Goal: Task Accomplishment & Management: Manage account settings

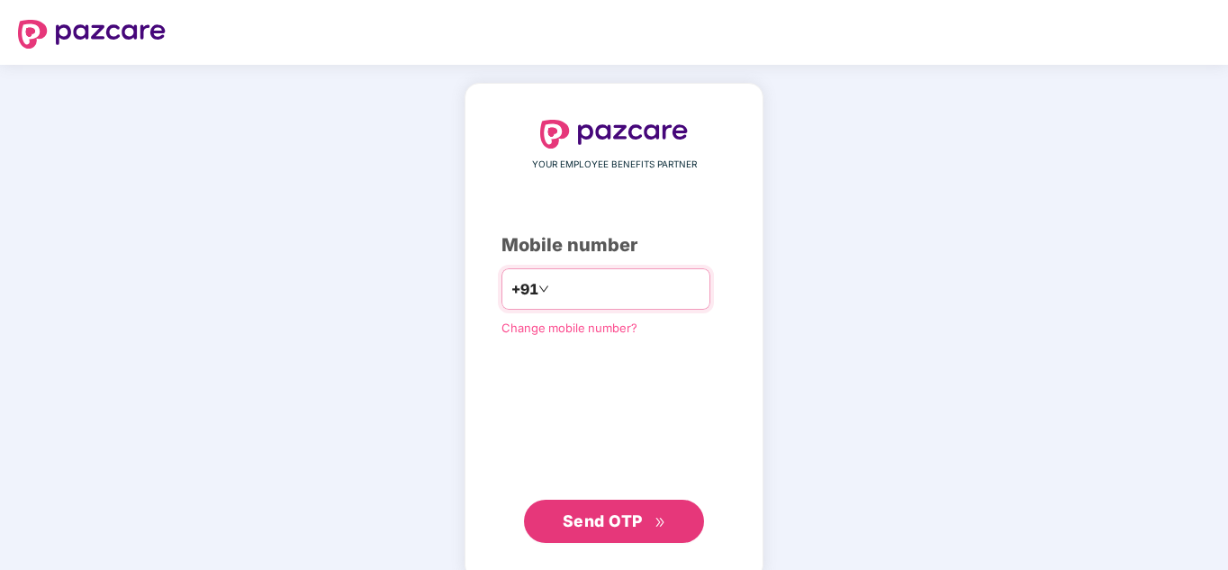
click at [627, 294] on input "number" at bounding box center [627, 289] width 148 height 29
type input "**********"
click at [622, 506] on button "Send OTP" at bounding box center [614, 521] width 180 height 43
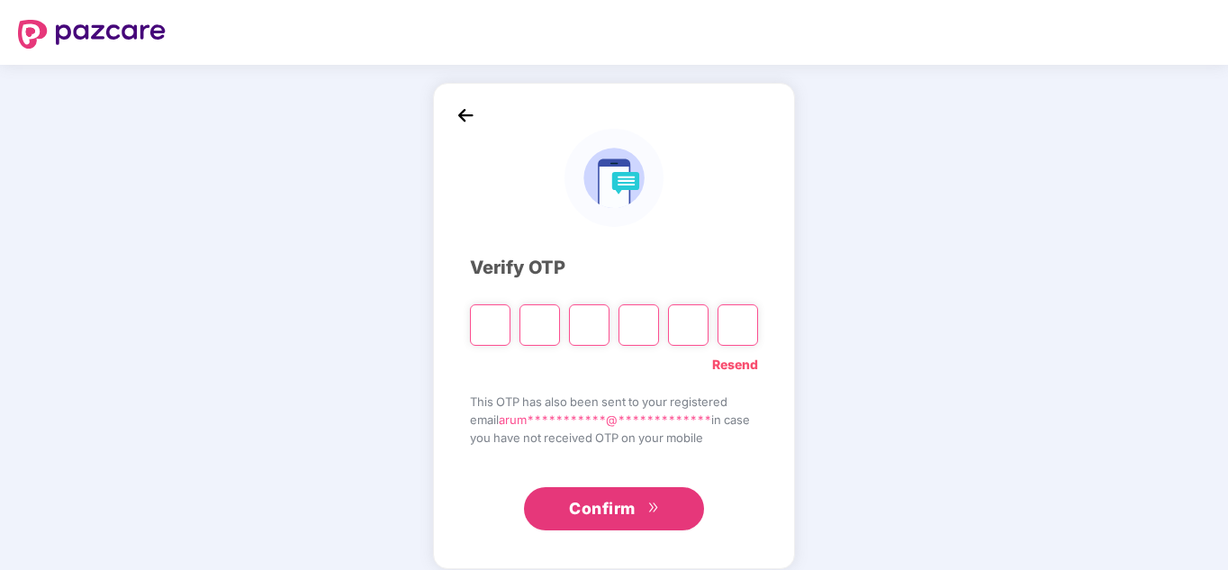
type input "*"
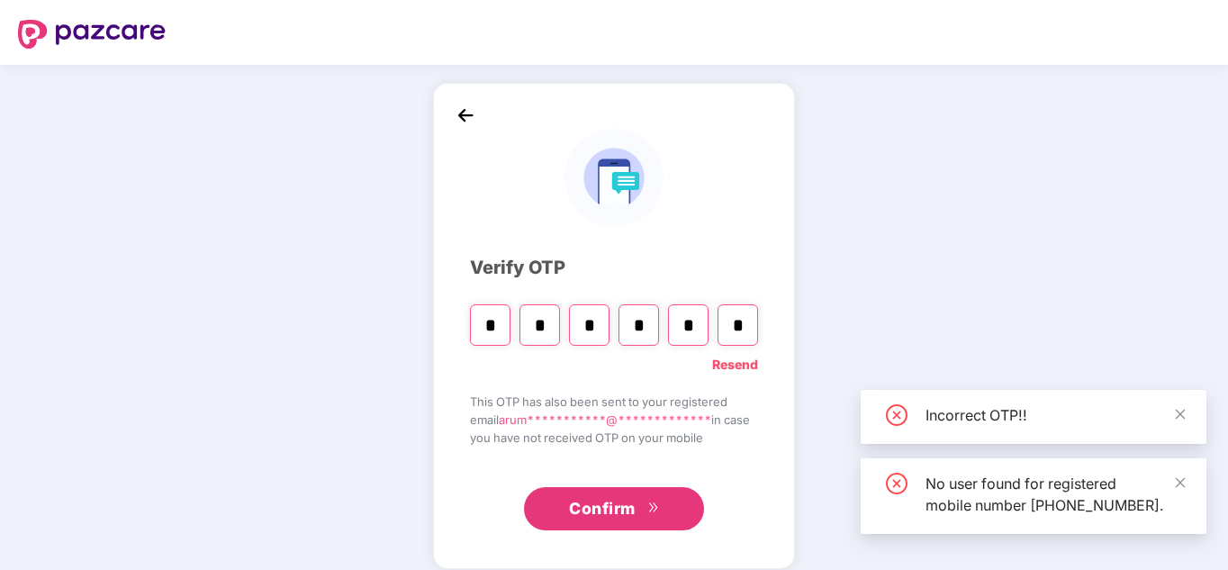
type input "*"
click at [543, 329] on input "*" at bounding box center [539, 324] width 41 height 41
type input "*"
click at [593, 325] on input "*" at bounding box center [589, 324] width 41 height 41
type input "*"
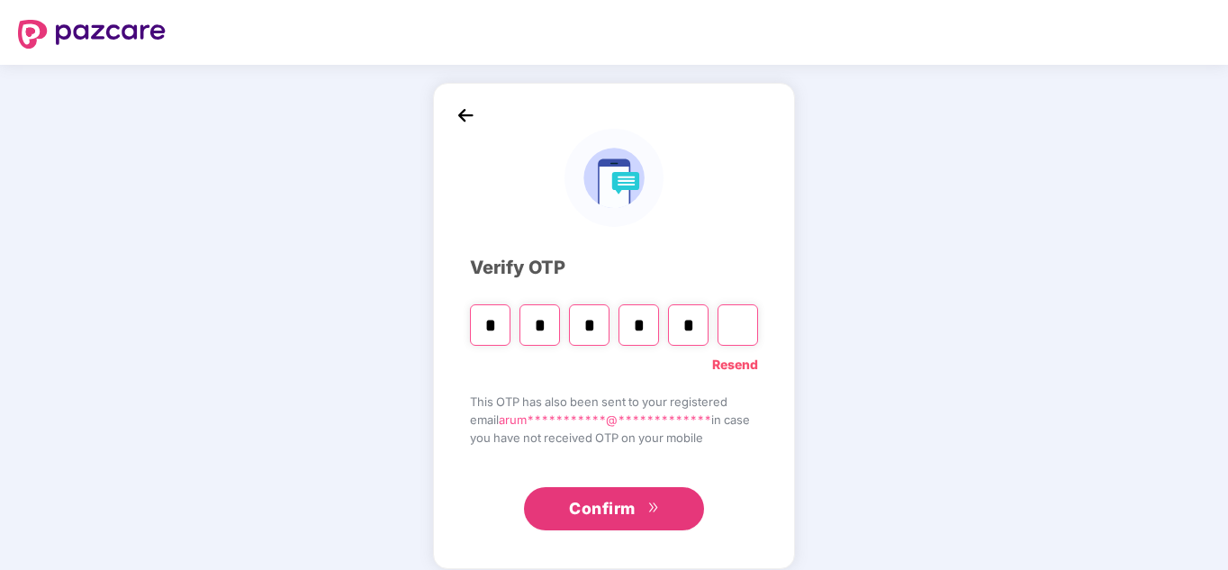
click at [551, 326] on input "*" at bounding box center [539, 324] width 41 height 41
click at [482, 327] on input "*" at bounding box center [490, 324] width 41 height 41
type input "*"
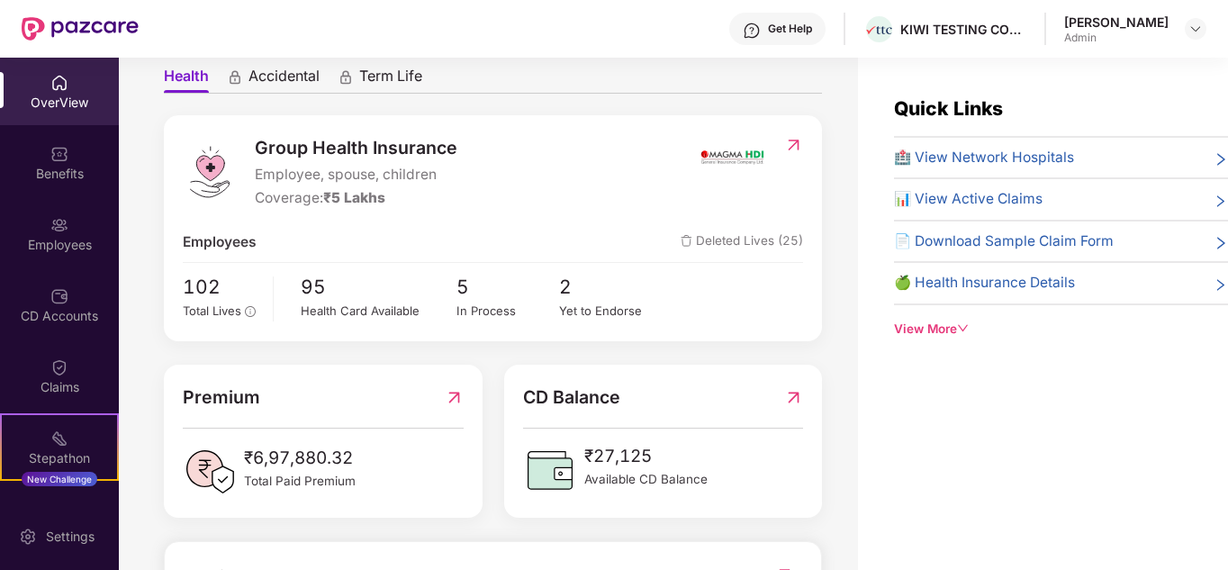
scroll to position [90, 0]
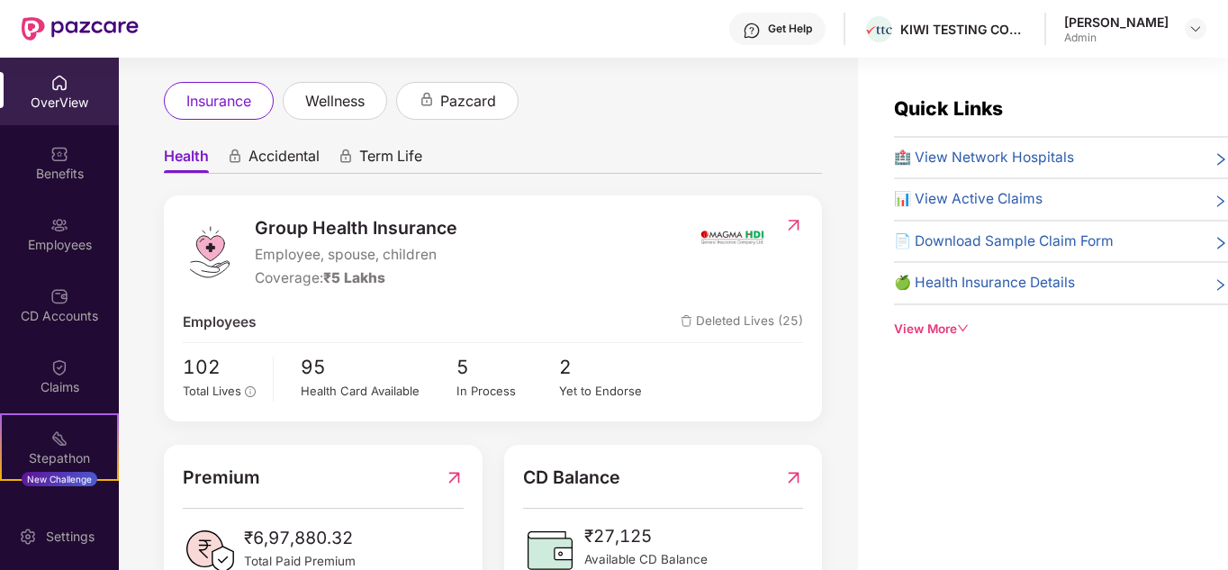
click at [750, 319] on span "Deleted Lives (25)" at bounding box center [742, 322] width 122 height 22
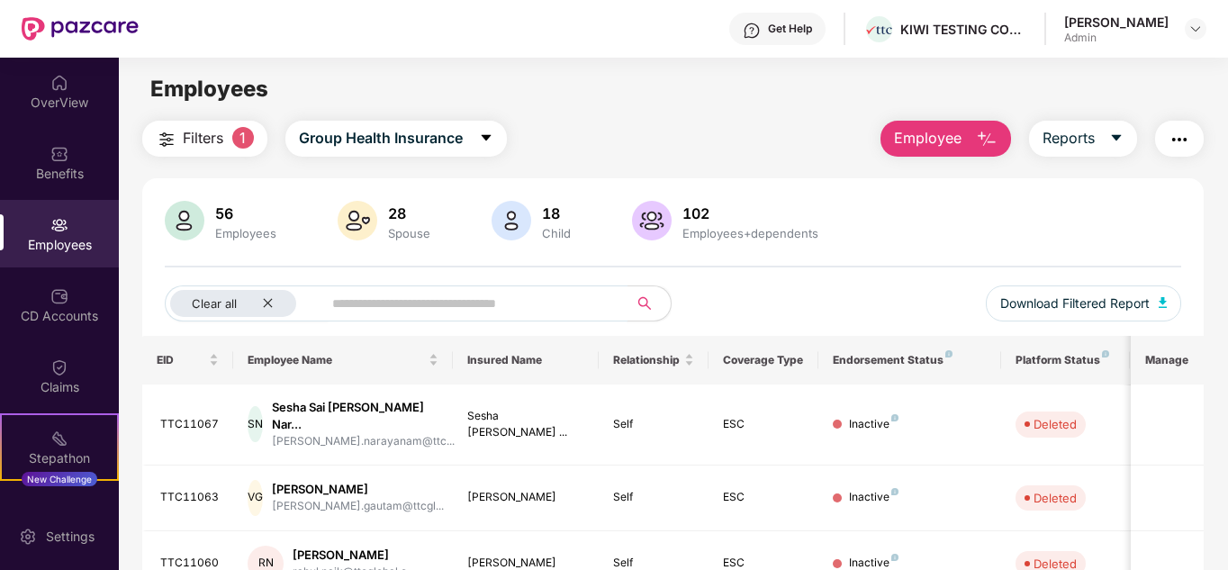
click at [459, 309] on input "text" at bounding box center [468, 303] width 272 height 27
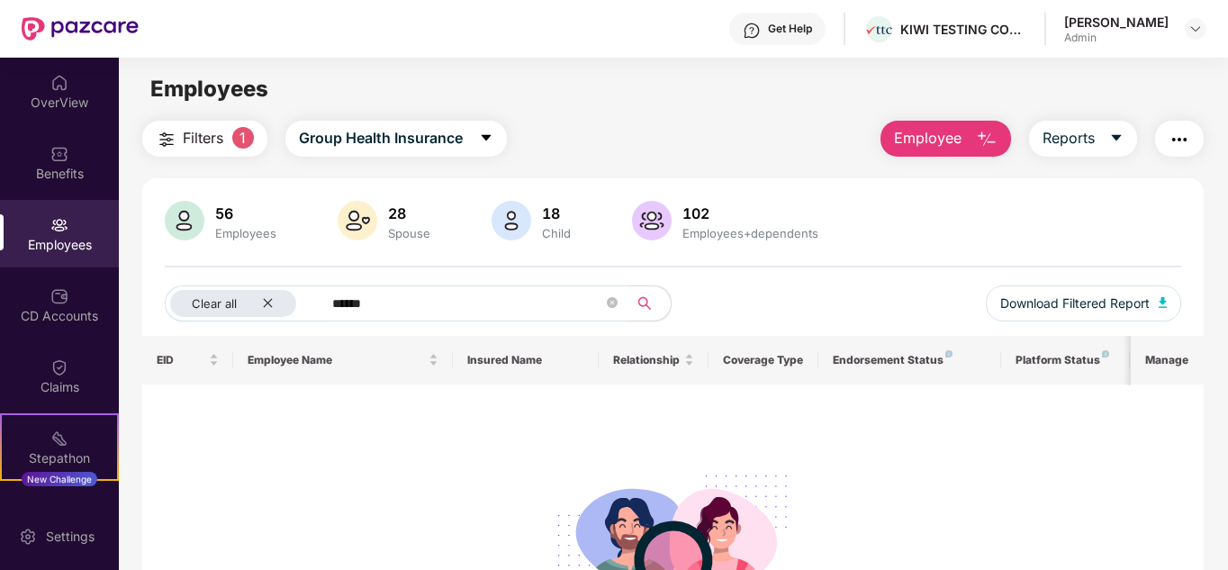
type input "******"
click at [992, 144] on img "button" at bounding box center [987, 140] width 22 height 22
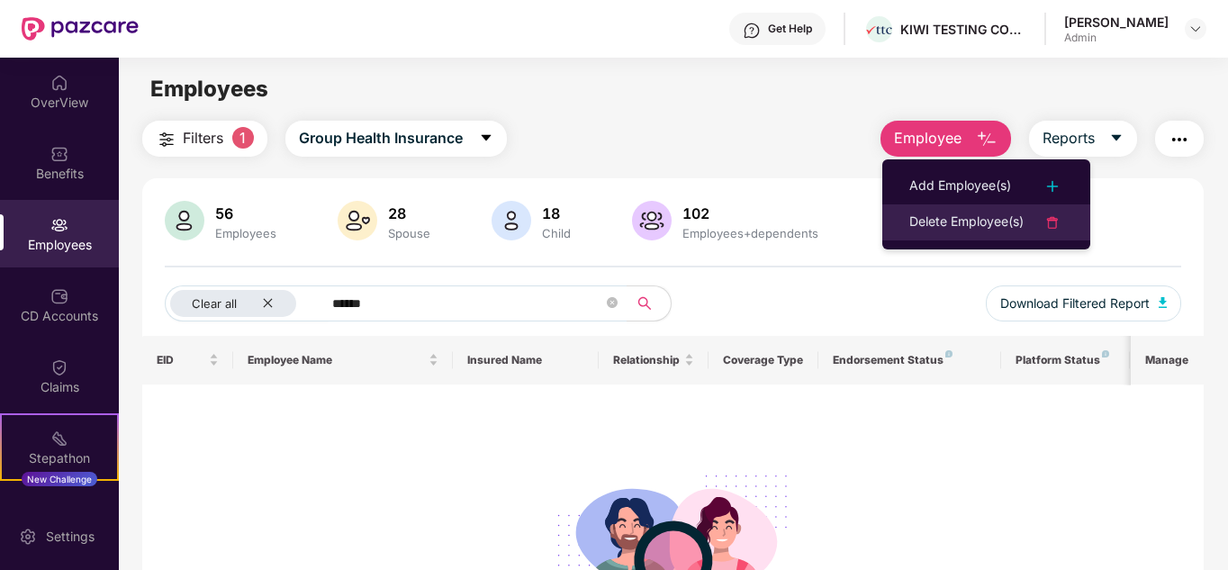
click at [1071, 225] on li "Delete Employee(s)" at bounding box center [986, 222] width 208 height 36
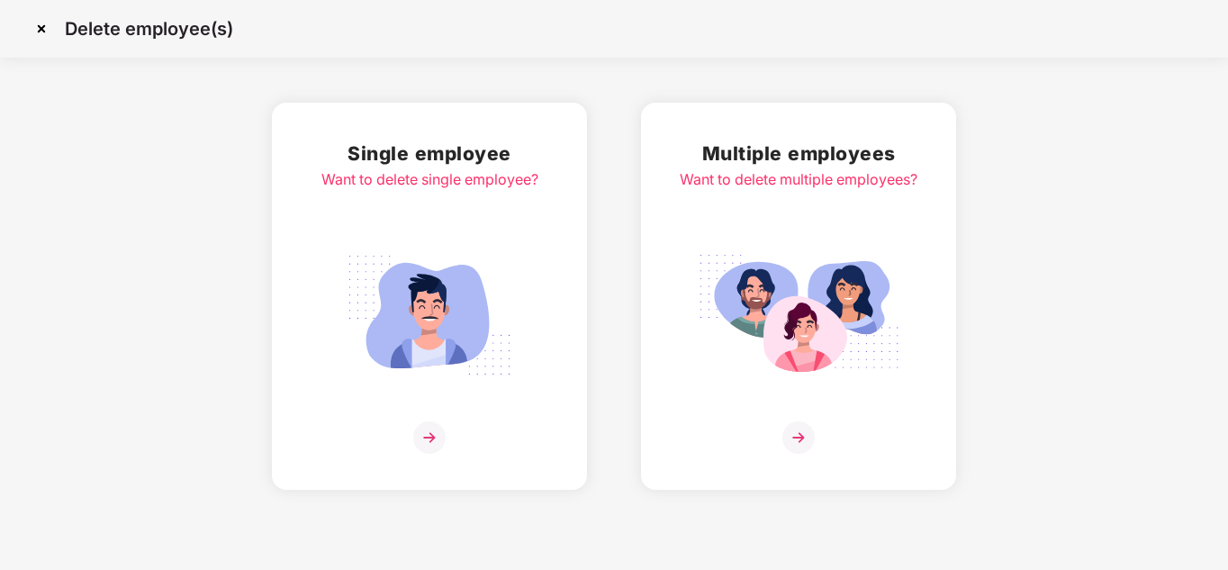
click at [437, 443] on img at bounding box center [429, 437] width 32 height 32
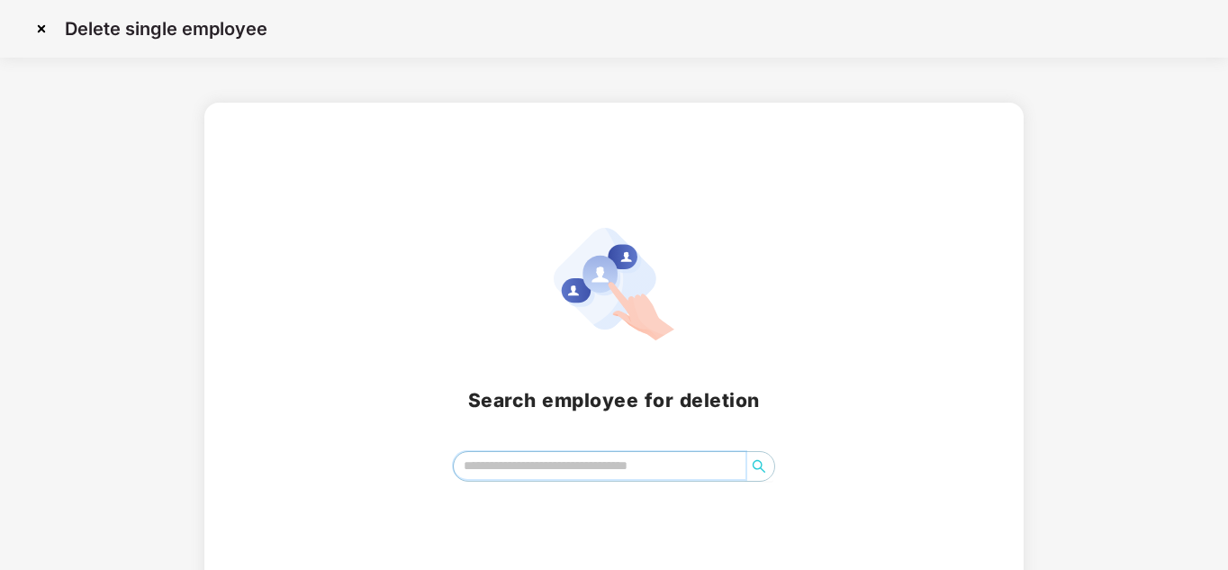
click at [573, 466] on input "search" at bounding box center [600, 465] width 293 height 27
click at [761, 455] on button "button" at bounding box center [758, 466] width 29 height 29
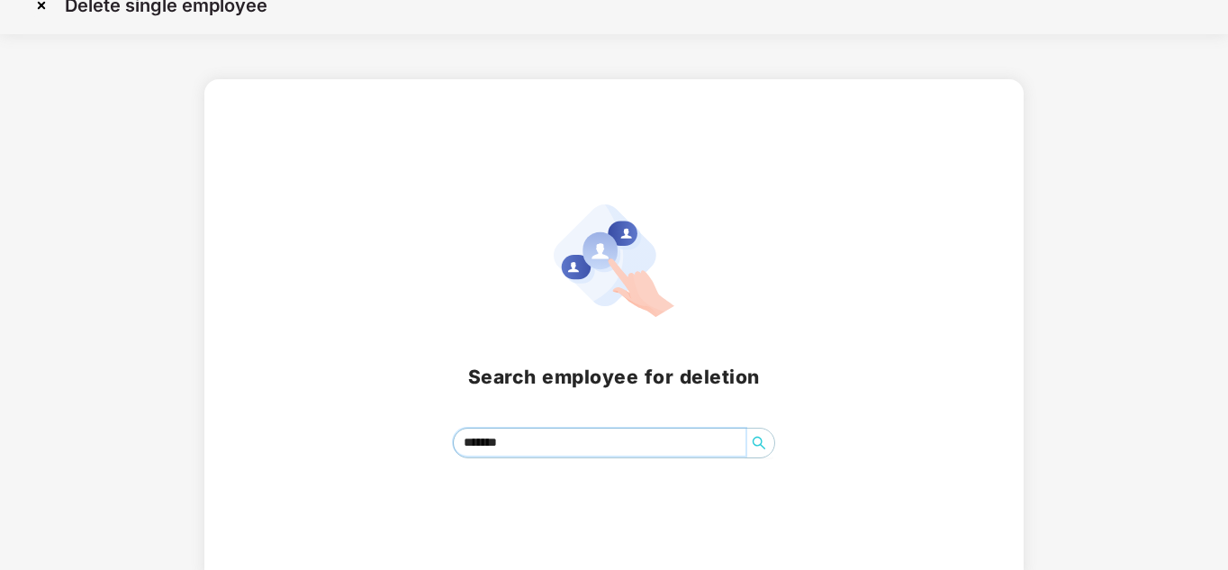
scroll to position [37, 0]
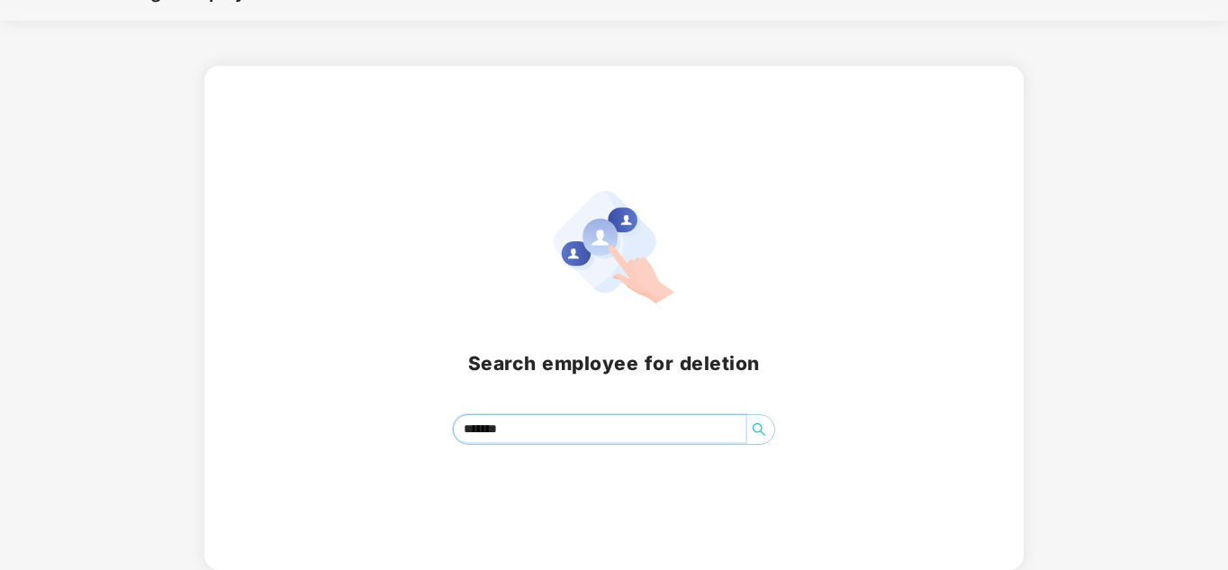
click at [763, 435] on span "search" at bounding box center [758, 429] width 29 height 14
click at [529, 433] on input "*******" at bounding box center [600, 428] width 293 height 27
type input "*"
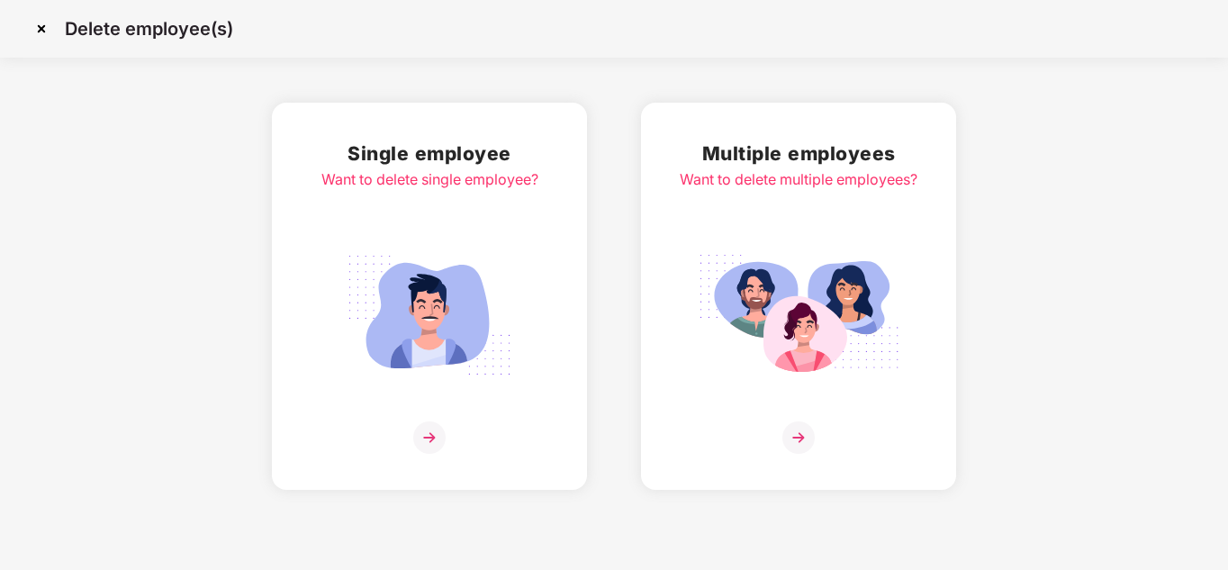
click at [798, 437] on img at bounding box center [798, 437] width 32 height 32
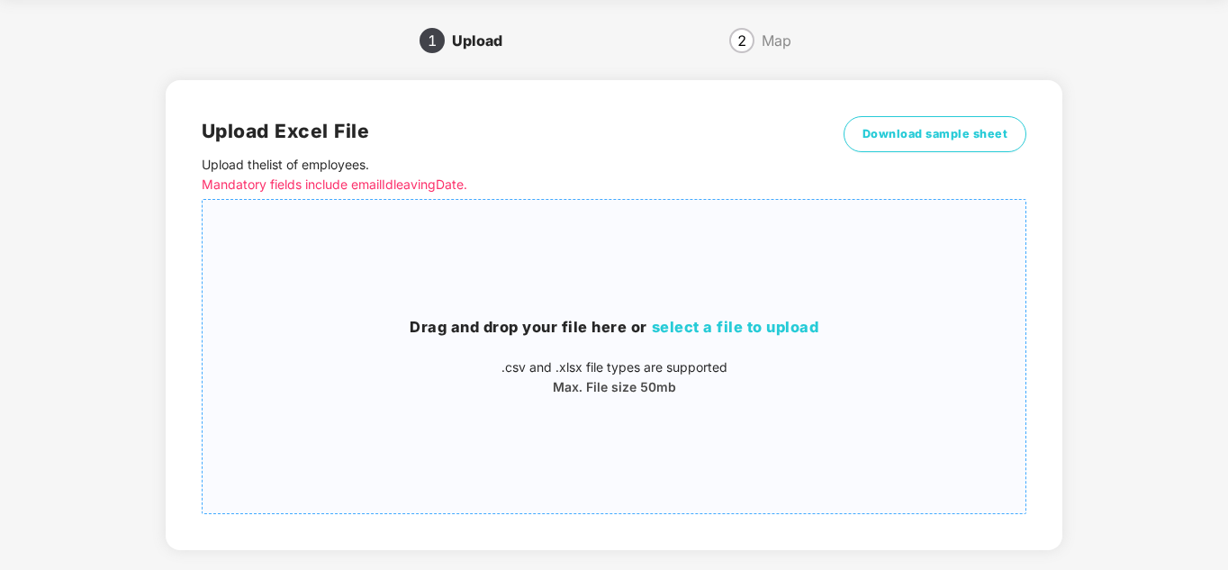
scroll to position [90, 0]
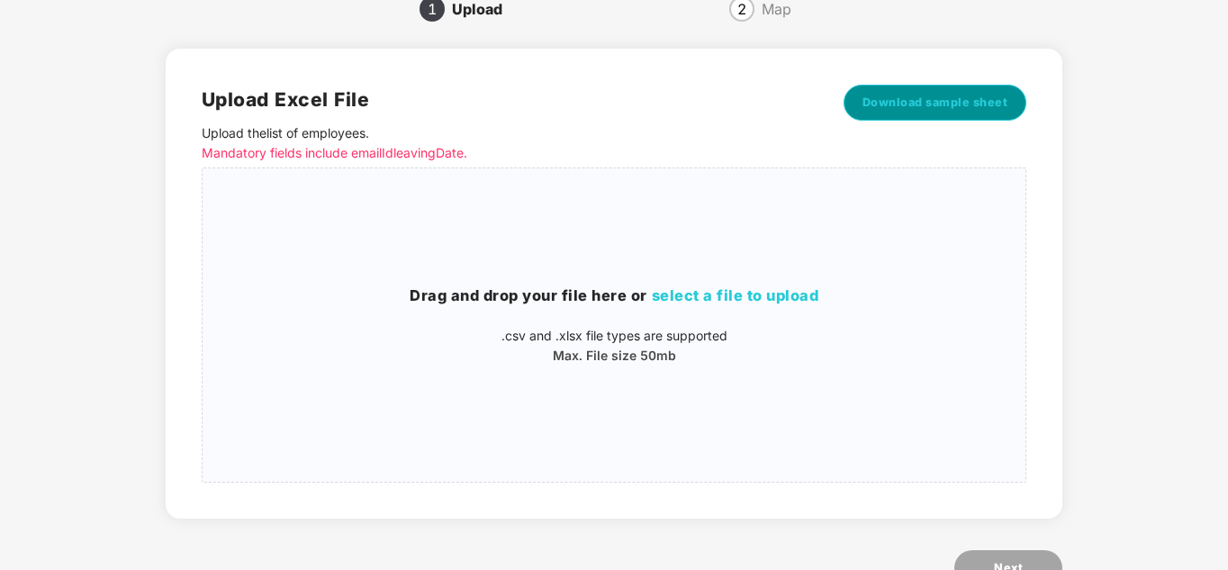
click at [943, 114] on button "Download sample sheet" at bounding box center [935, 103] width 184 height 36
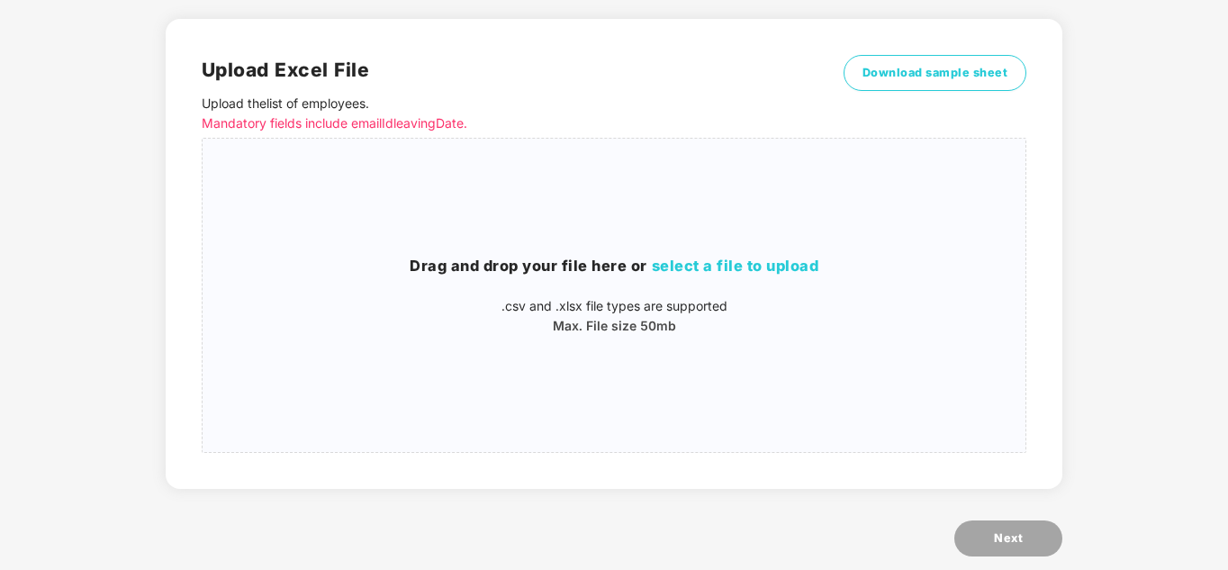
scroll to position [151, 0]
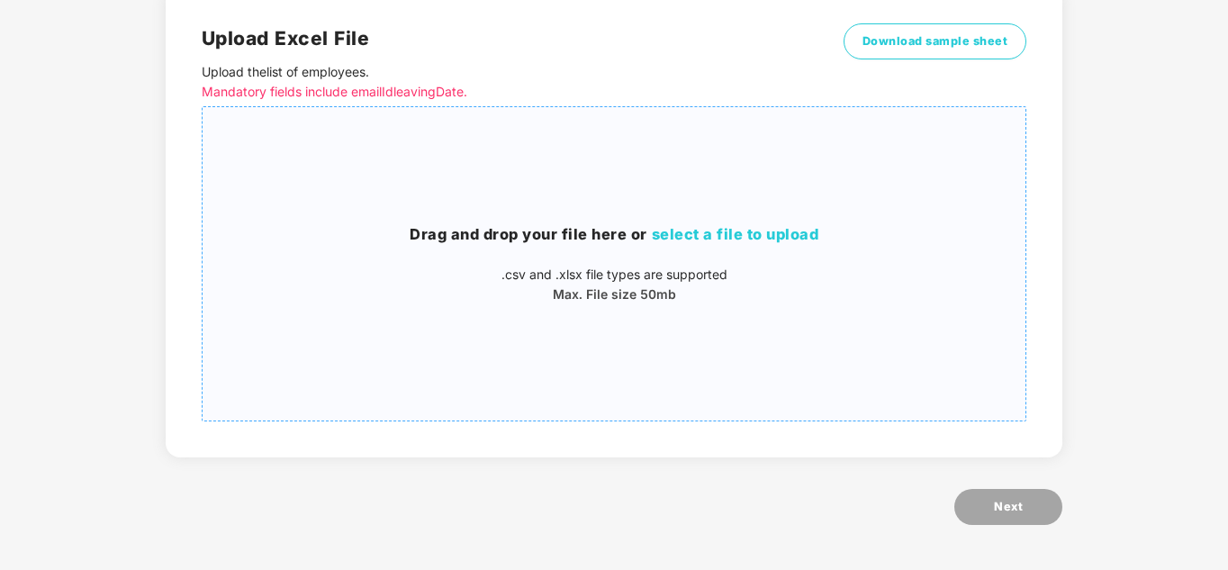
click at [771, 235] on span "select a file to upload" at bounding box center [735, 234] width 167 height 18
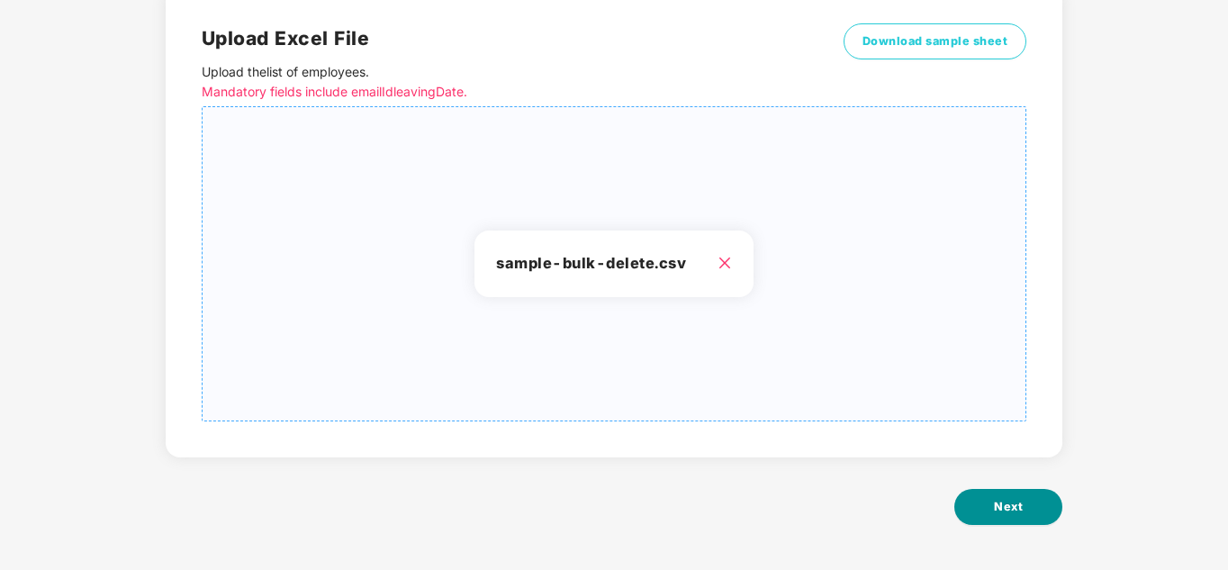
click at [1029, 509] on button "Next" at bounding box center [1008, 507] width 108 height 36
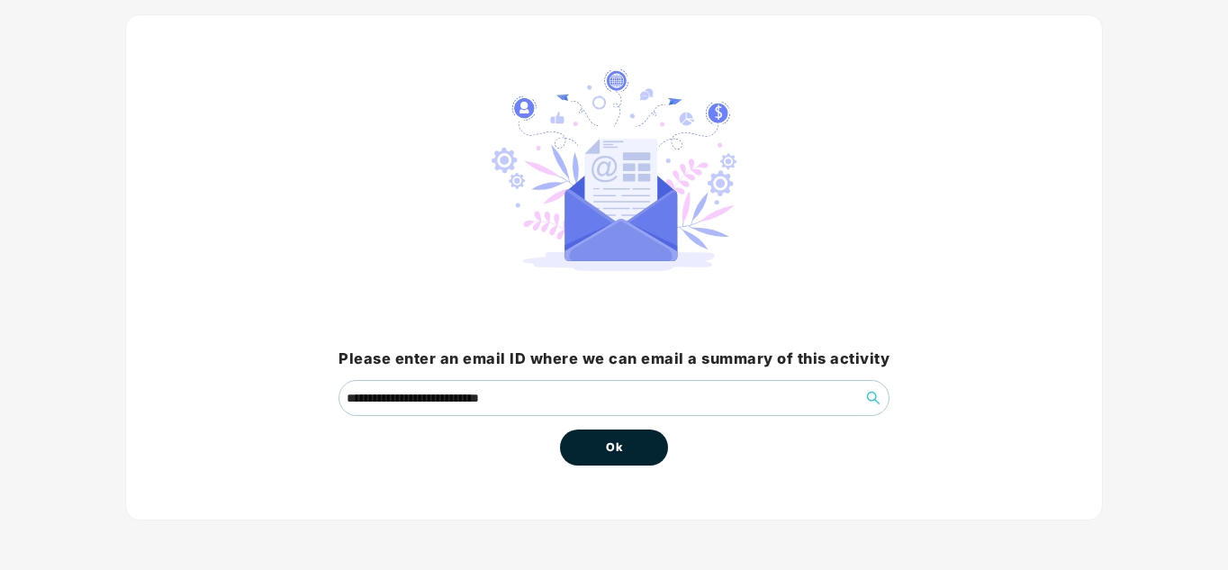
scroll to position [0, 0]
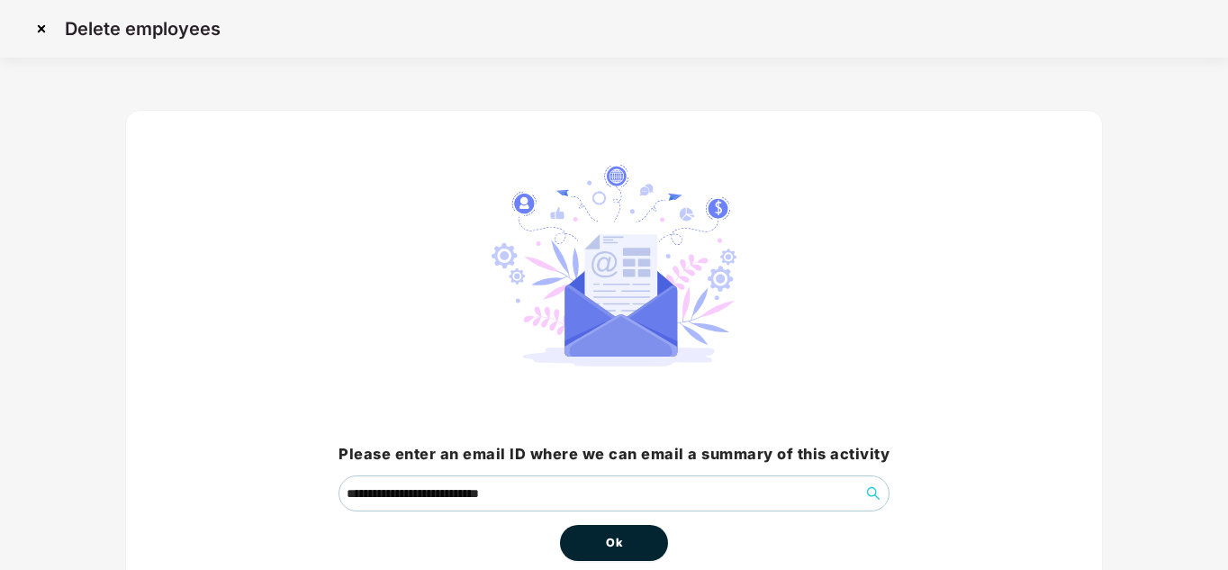
click at [622, 551] on span "Ok" at bounding box center [614, 543] width 16 height 18
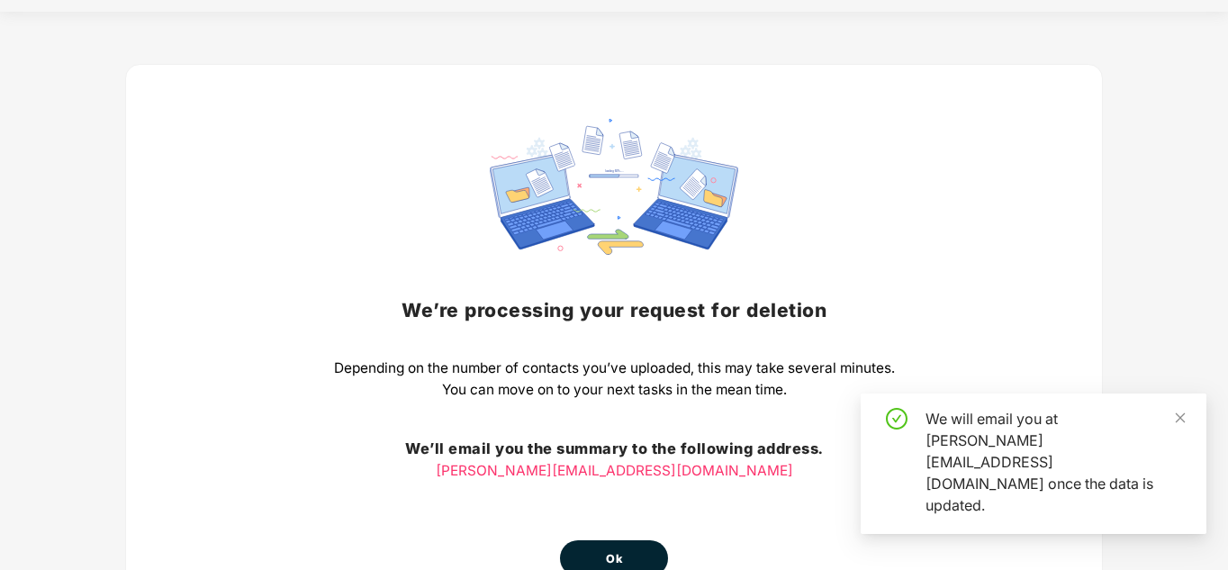
scroll to position [90, 0]
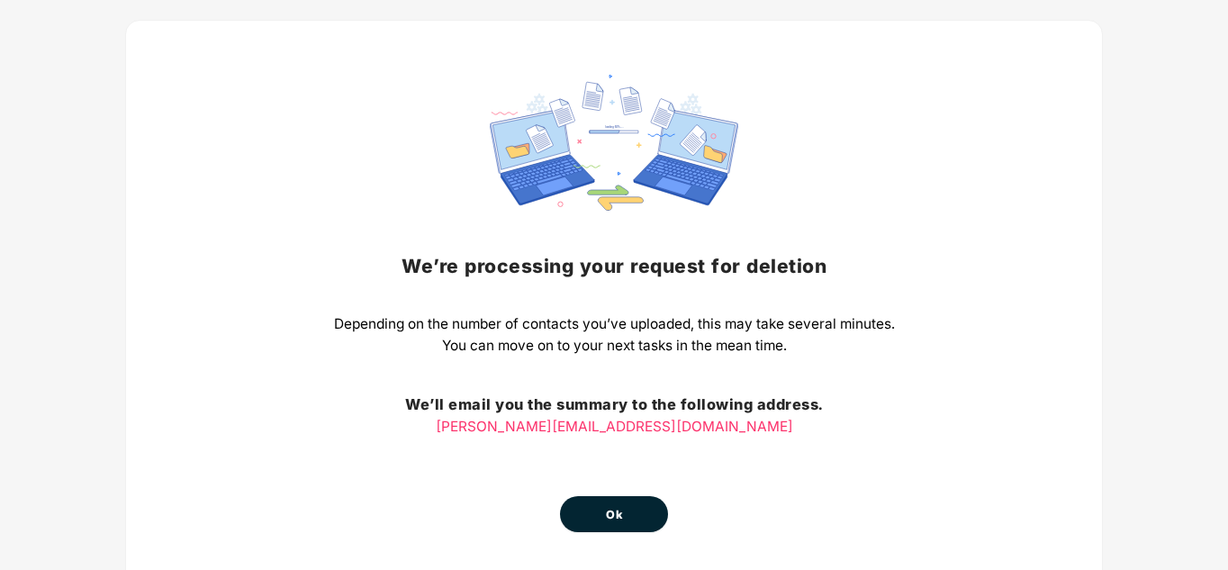
click at [626, 509] on button "Ok" at bounding box center [614, 514] width 108 height 36
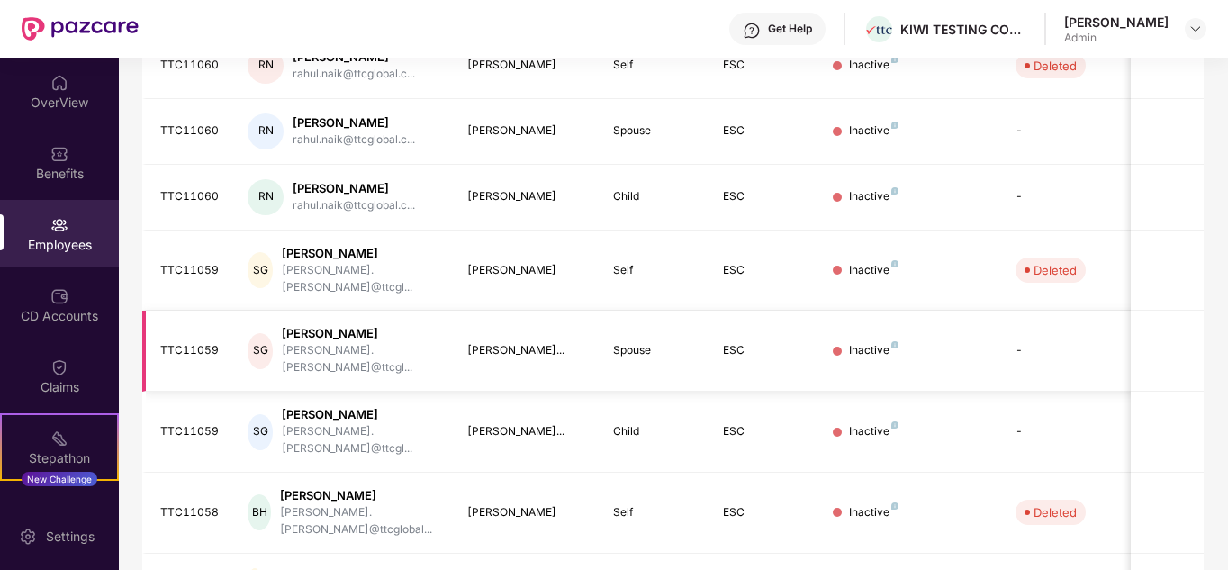
scroll to position [536, 0]
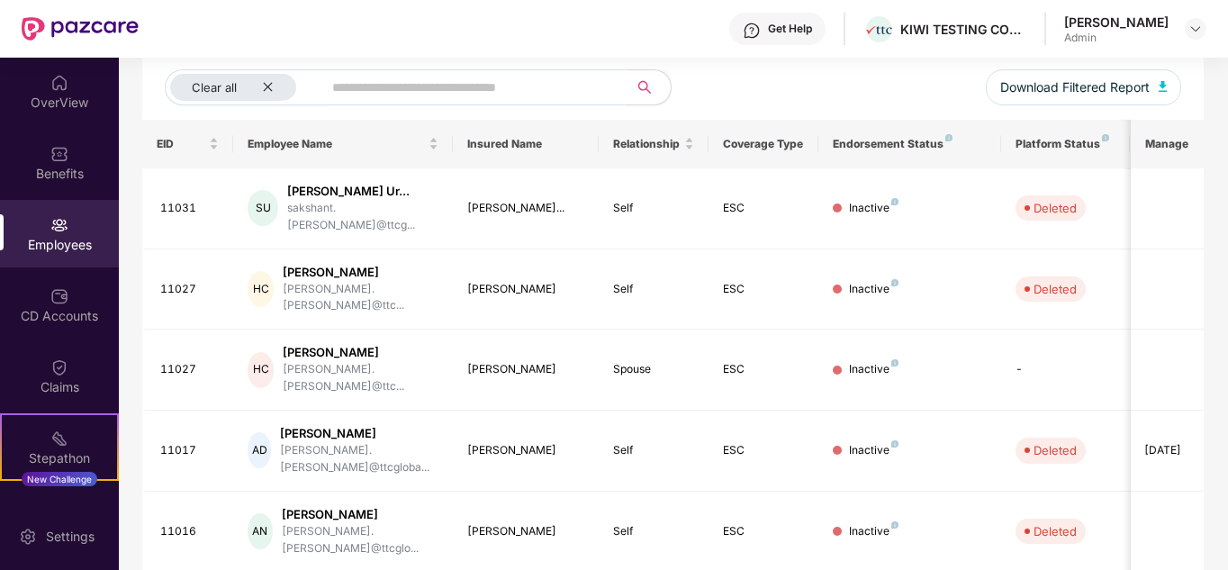
scroll to position [486, 0]
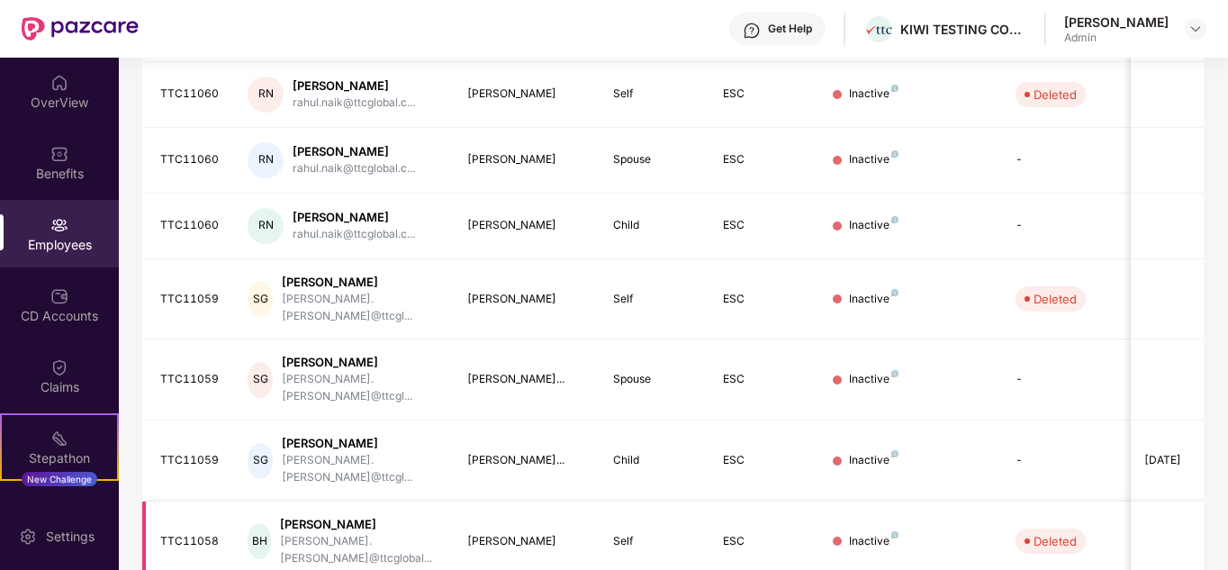
scroll to position [536, 0]
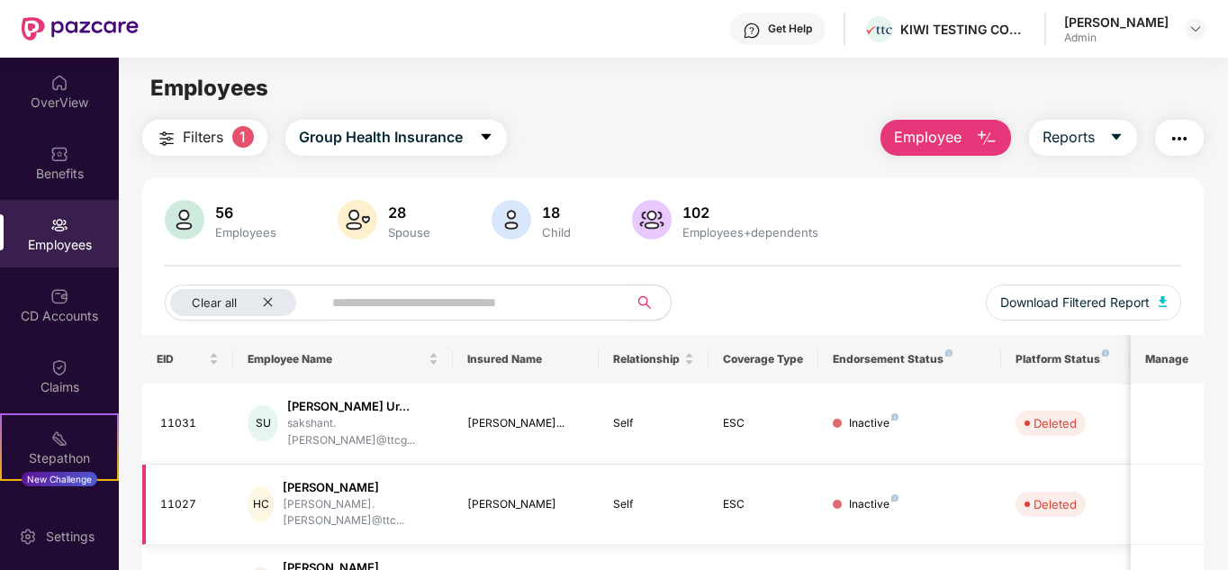
scroll to position [0, 0]
click at [214, 306] on span "Clear all" at bounding box center [214, 303] width 45 height 14
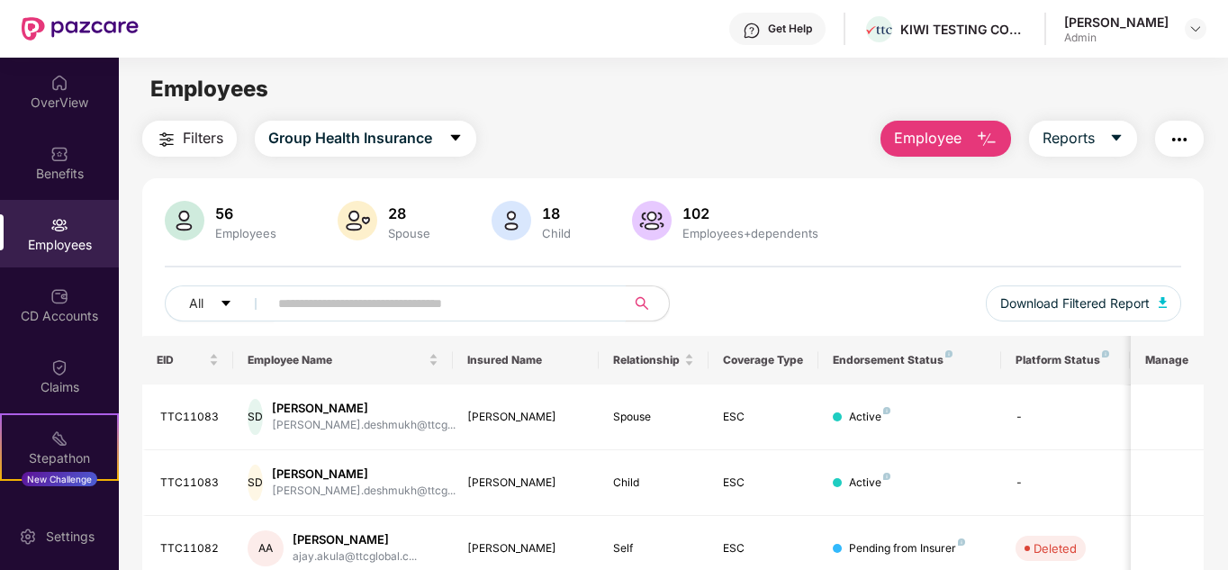
click at [369, 294] on input "text" at bounding box center [439, 303] width 323 height 27
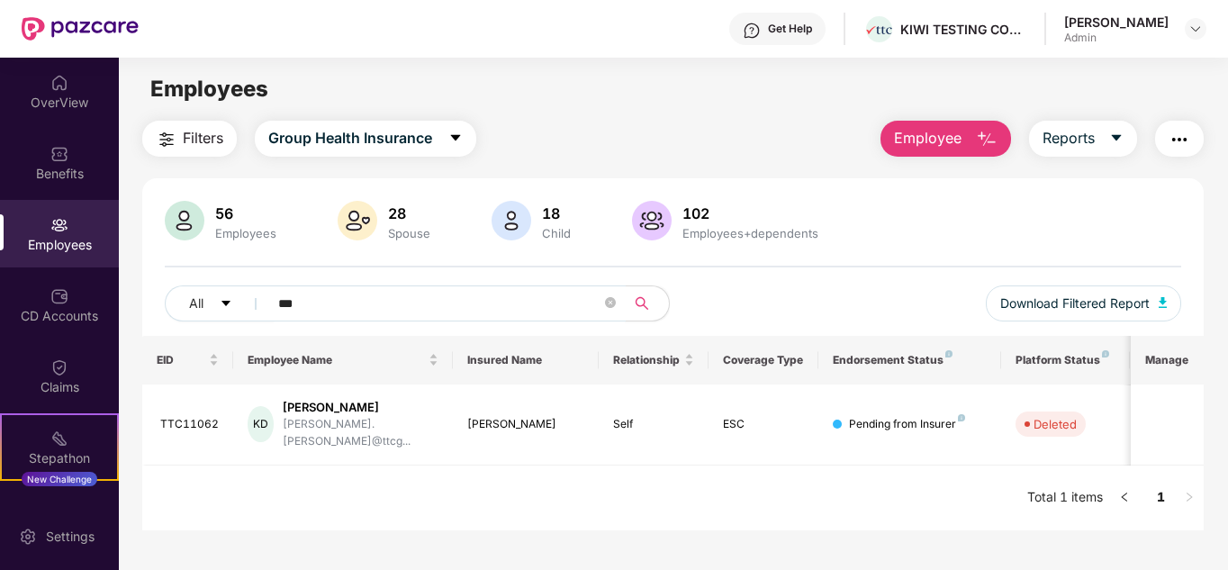
drag, startPoint x: 410, startPoint y: 305, endPoint x: 277, endPoint y: 304, distance: 133.2
click at [277, 304] on span "***" at bounding box center [441, 303] width 369 height 36
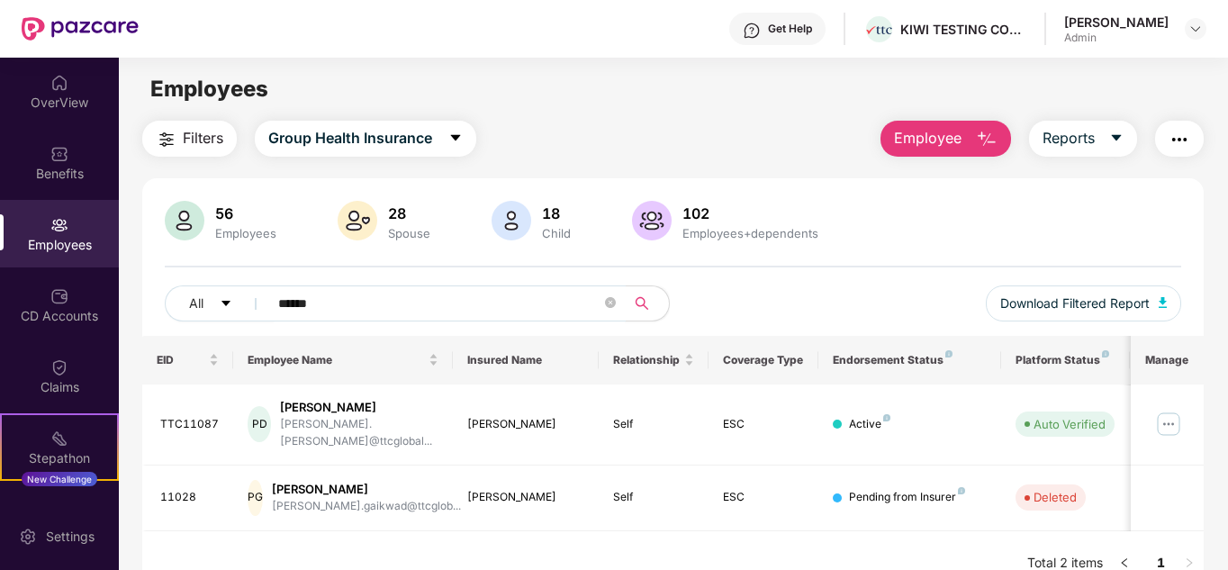
drag, startPoint x: 391, startPoint y: 312, endPoint x: 213, endPoint y: 271, distance: 182.1
click at [213, 271] on div "56 Employees 28 Spouse 18 Child 102 Employees+dependents All ****** Download Fi…" at bounding box center [673, 268] width 1062 height 135
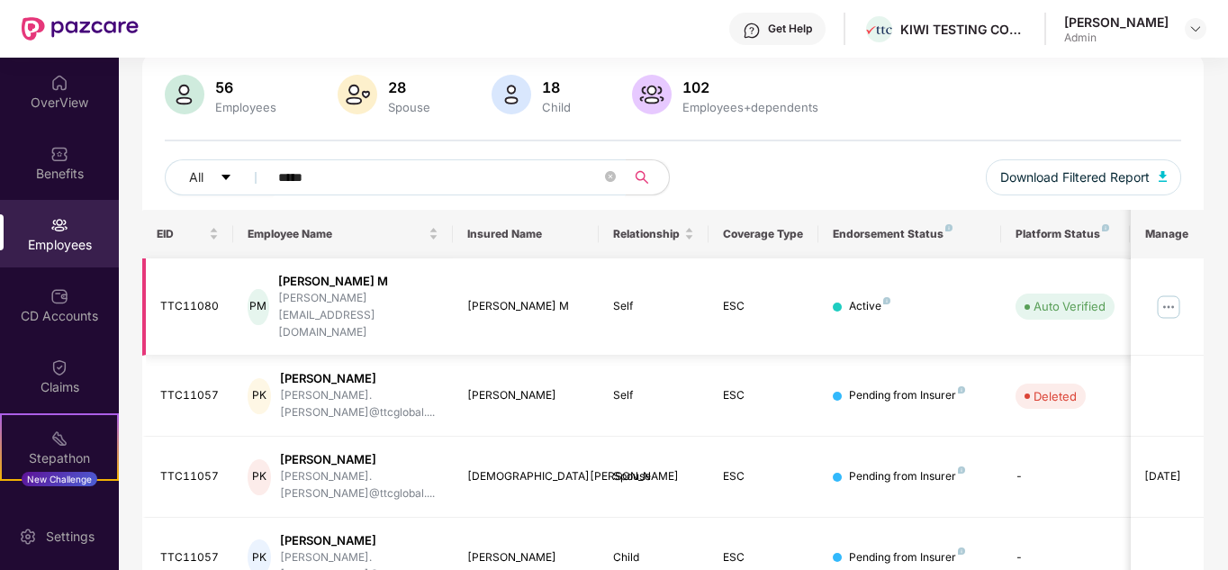
scroll to position [142, 0]
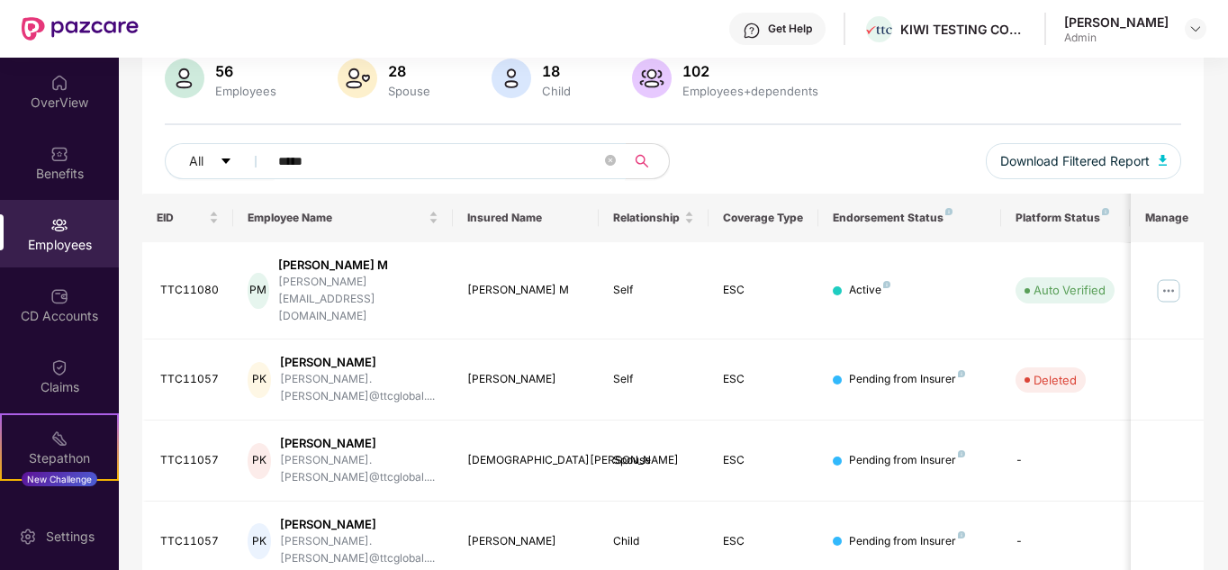
drag, startPoint x: 349, startPoint y: 158, endPoint x: 142, endPoint y: 141, distance: 207.7
click at [142, 141] on div "56 Employees 28 Spouse 18 Child 102 Employees+dependents All ***** Download Fil…" at bounding box center [673, 126] width 1062 height 135
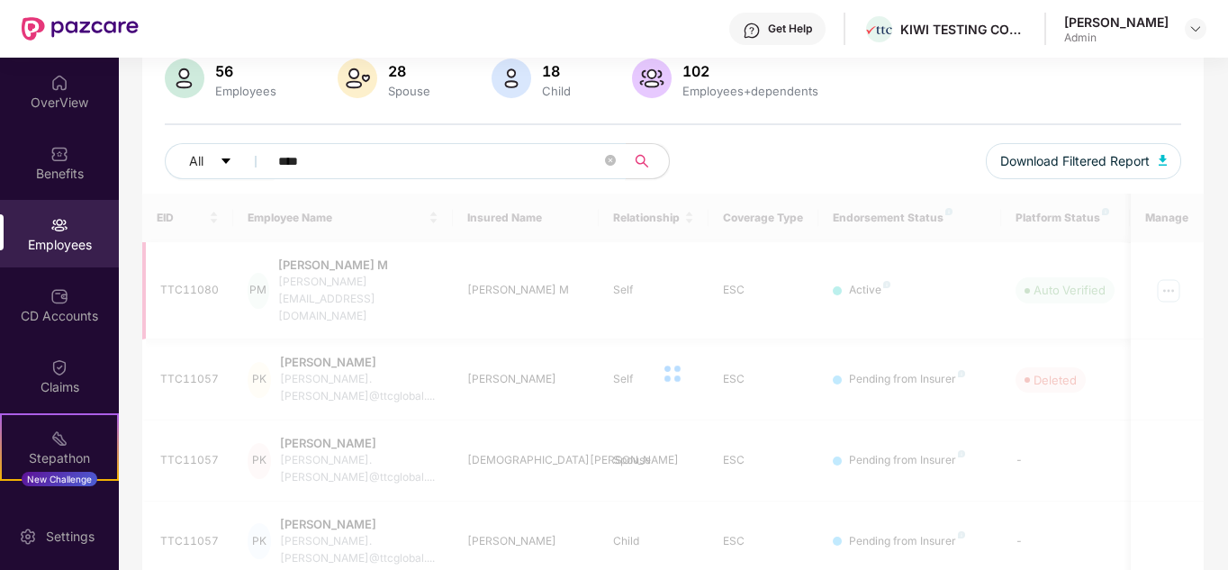
scroll to position [58, 0]
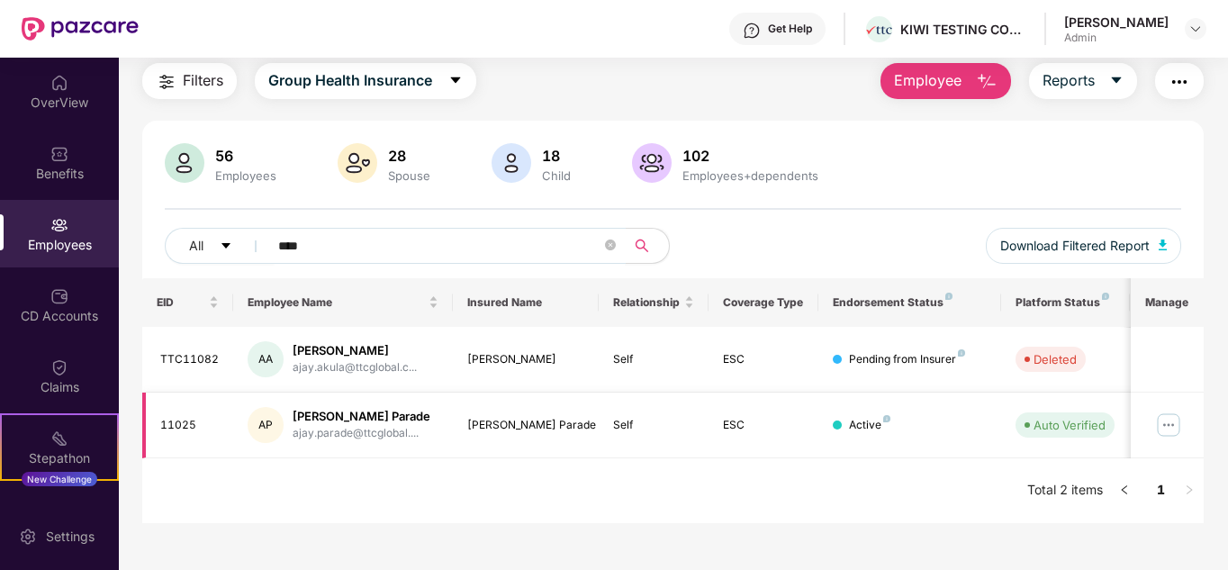
type input "****"
click at [1177, 428] on img at bounding box center [1168, 424] width 29 height 29
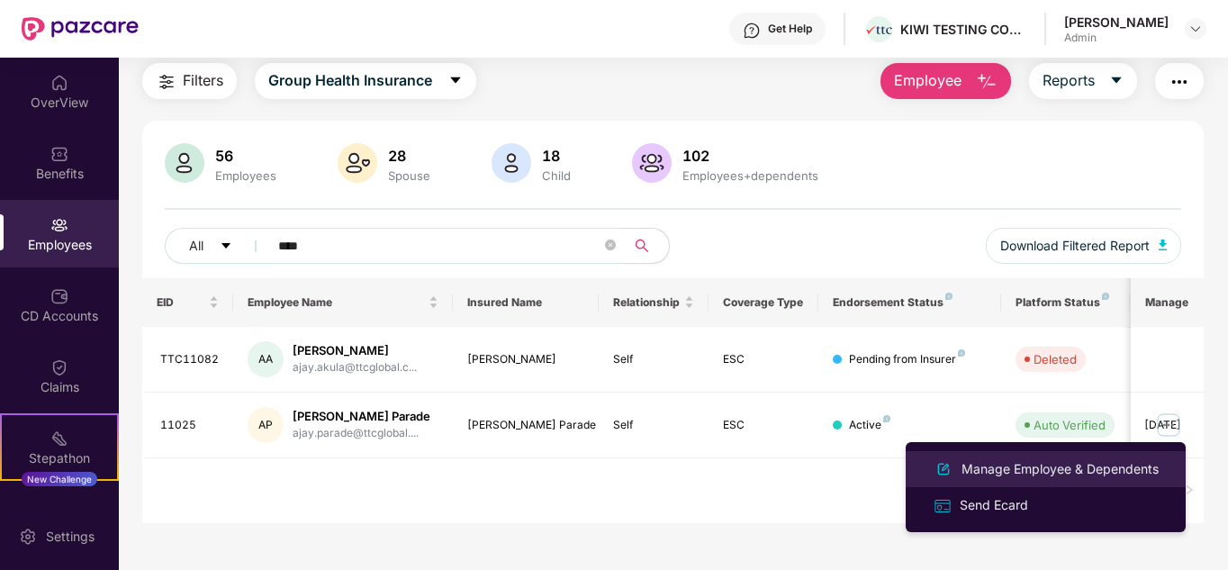
click at [1034, 462] on div "Manage Employee & Dependents" at bounding box center [1060, 469] width 204 height 20
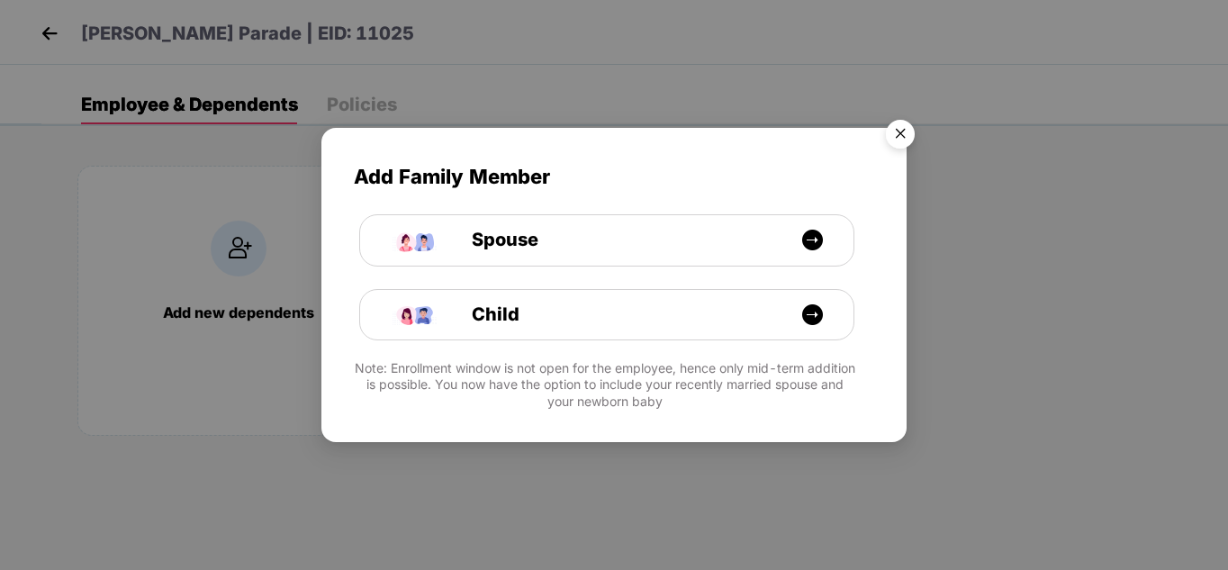
click at [897, 136] on img "Close" at bounding box center [900, 137] width 50 height 50
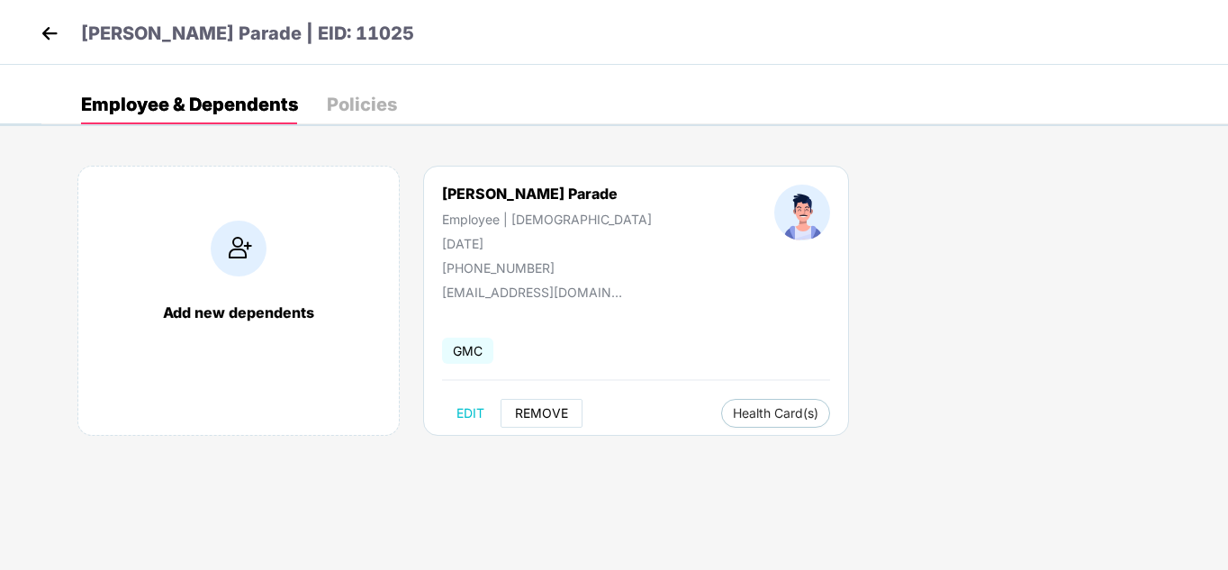
click at [546, 414] on span "REMOVE" at bounding box center [541, 413] width 53 height 14
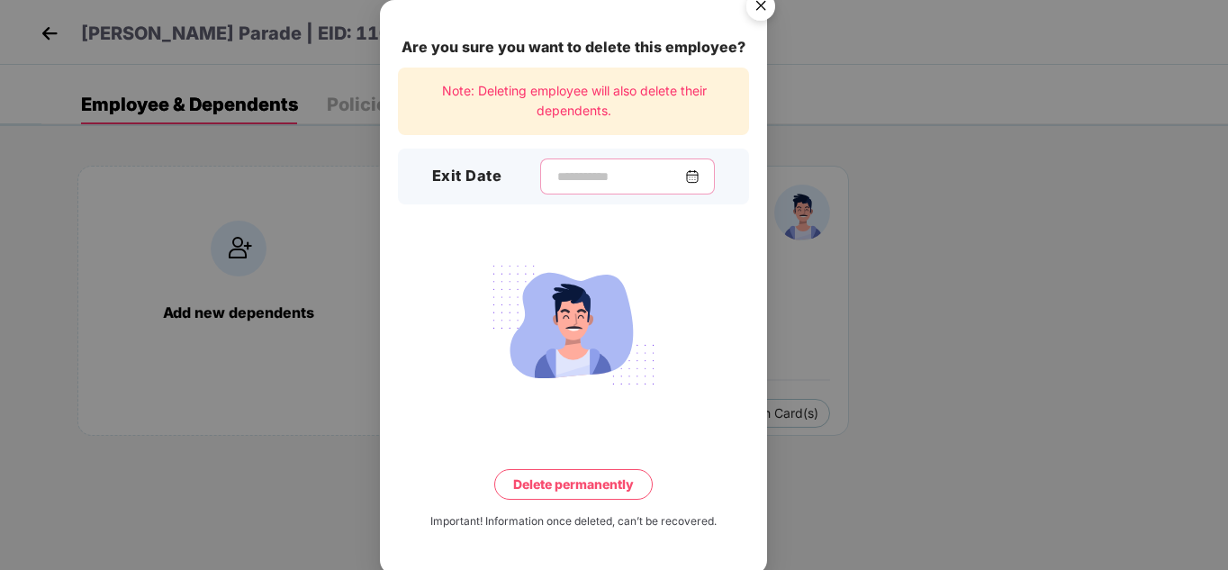
click at [555, 178] on input at bounding box center [620, 176] width 130 height 19
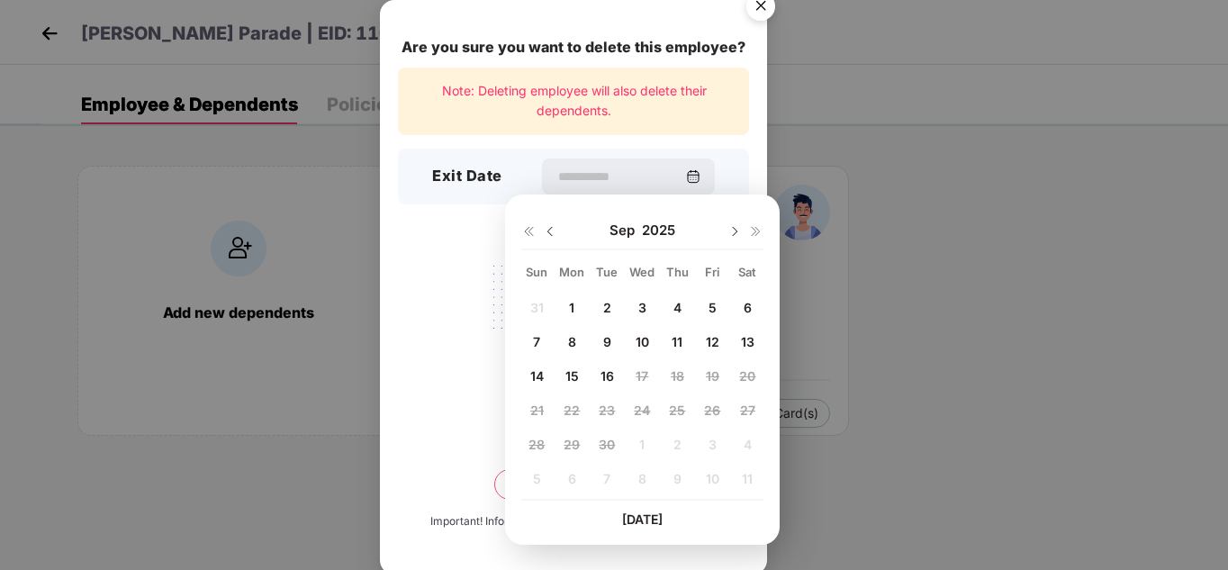
click at [551, 227] on img at bounding box center [550, 231] width 14 height 14
click at [679, 438] on span "28" at bounding box center [677, 444] width 16 height 15
type input "**********"
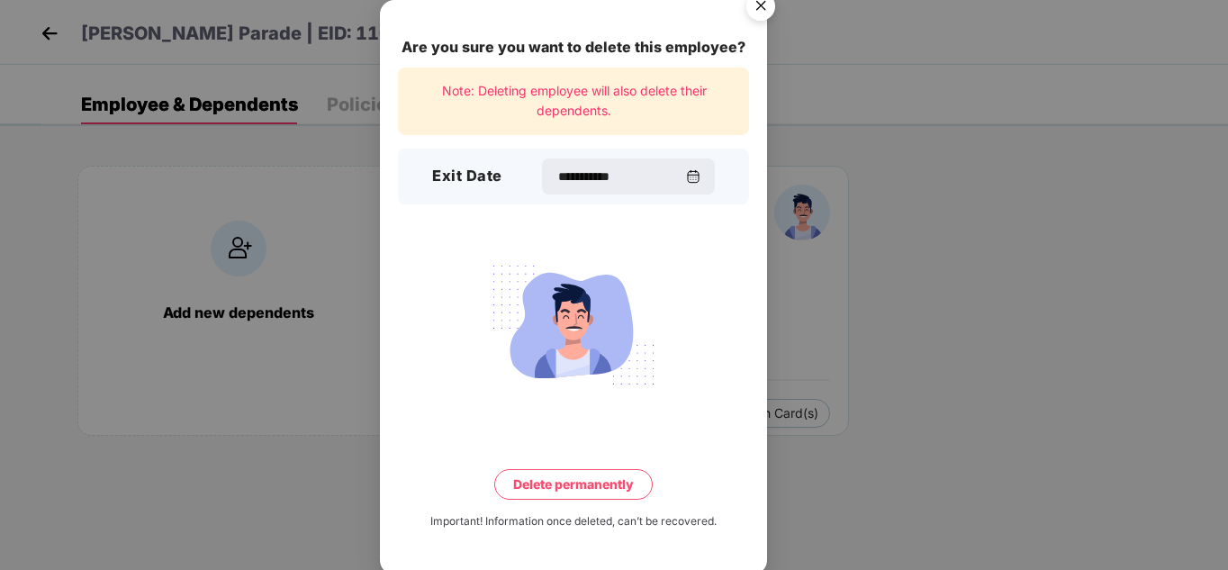
click at [589, 477] on button "Delete permanently" at bounding box center [573, 484] width 158 height 31
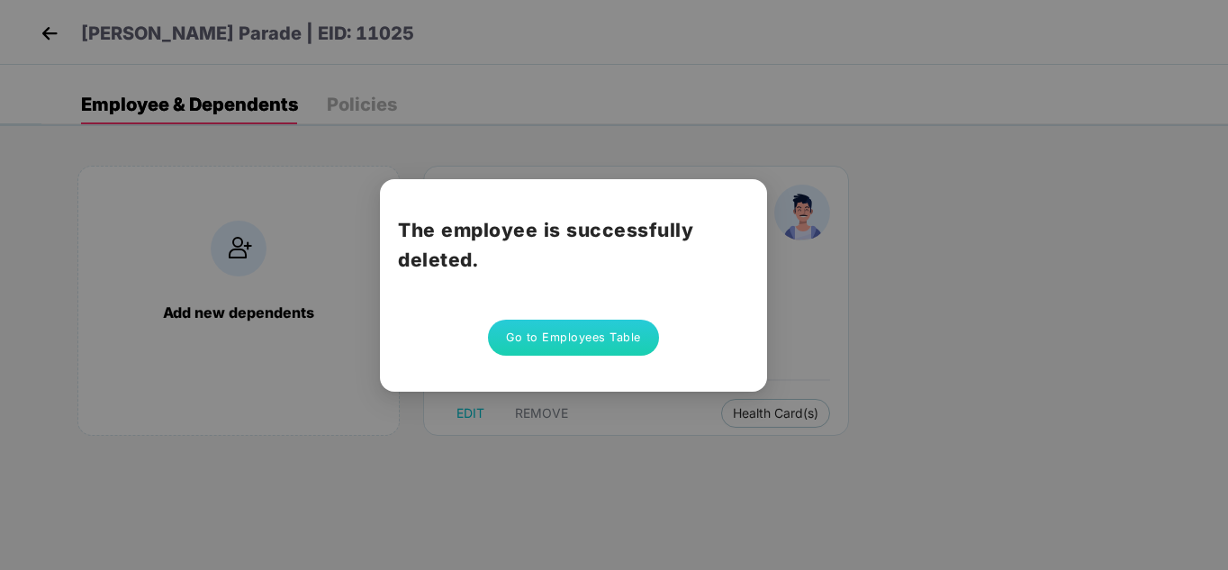
click at [557, 340] on button "Go to Employees Table" at bounding box center [573, 338] width 171 height 36
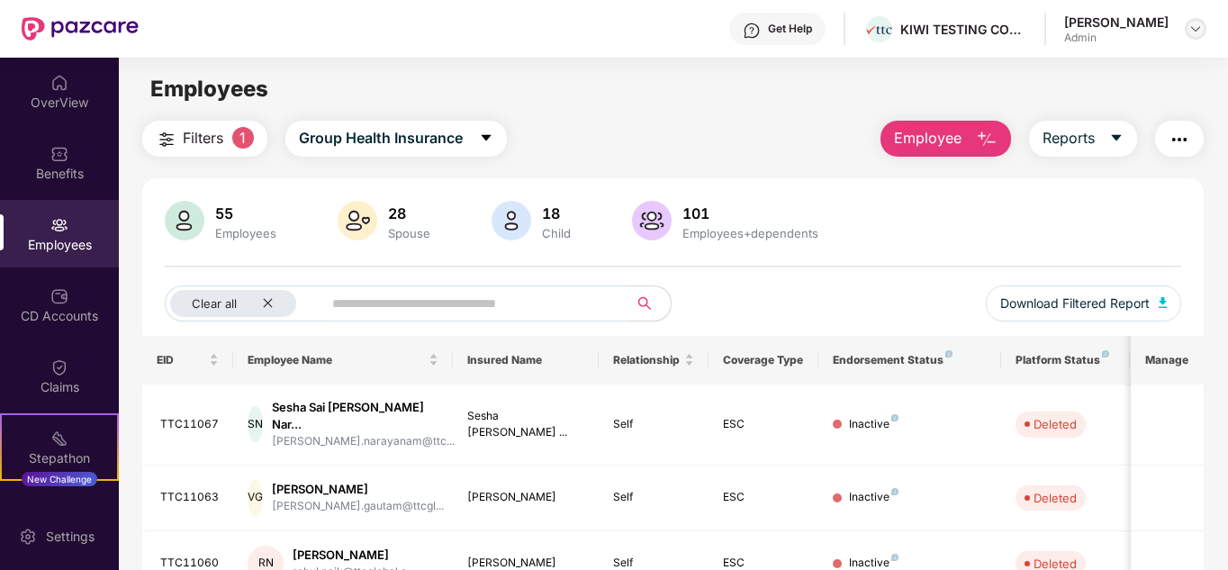
click at [1195, 35] on img at bounding box center [1195, 29] width 14 height 14
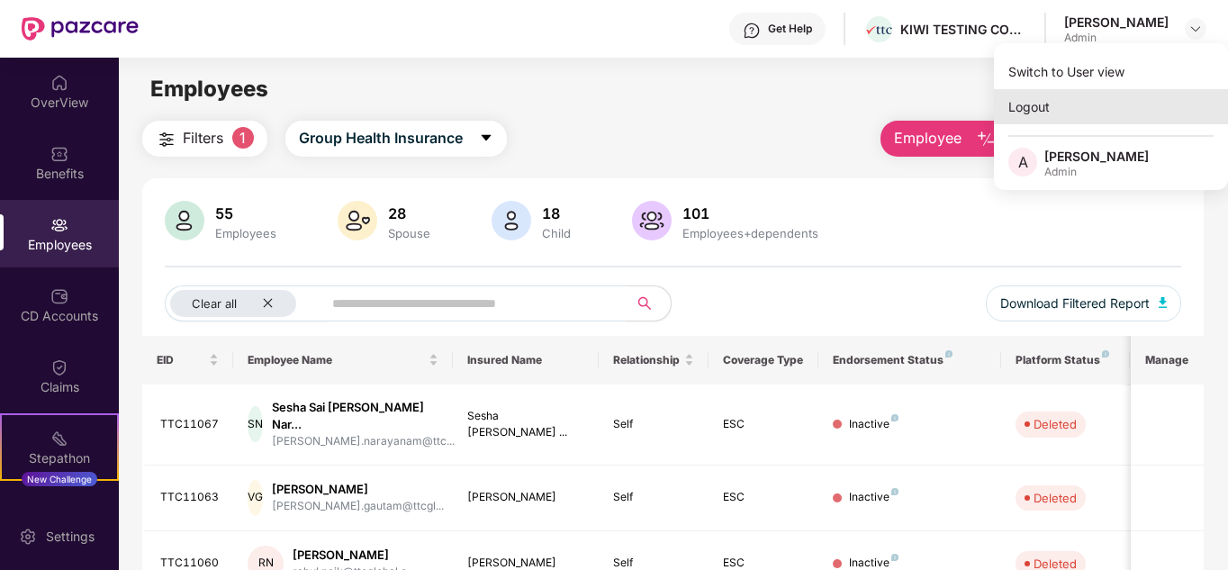
click at [1026, 109] on div "Logout" at bounding box center [1111, 106] width 234 height 35
